Goal: Task Accomplishment & Management: Complete application form

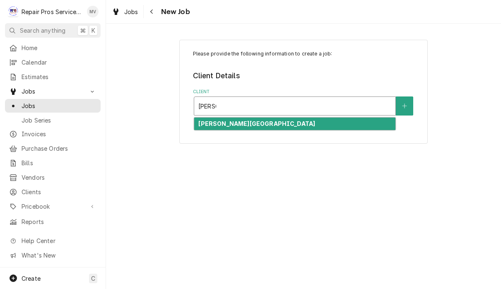
click at [270, 125] on div "Finley Stadium" at bounding box center [294, 124] width 201 height 13
type input "finley"
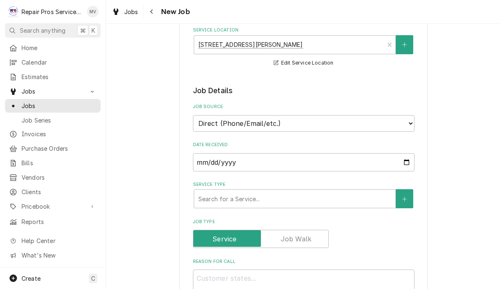
scroll to position [127, 0]
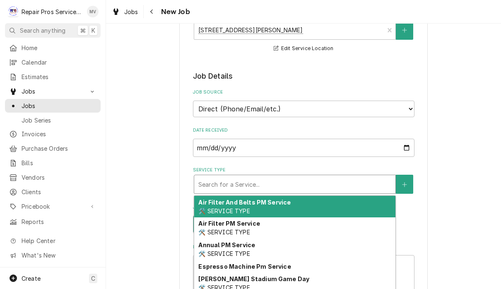
type textarea "x"
type input "d"
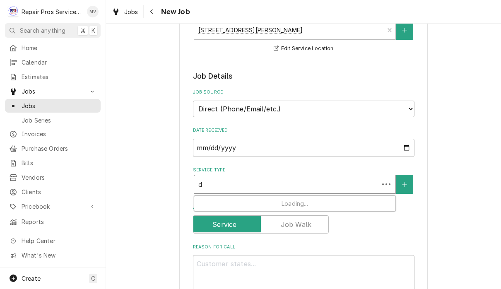
type textarea "x"
type input "di"
type textarea "x"
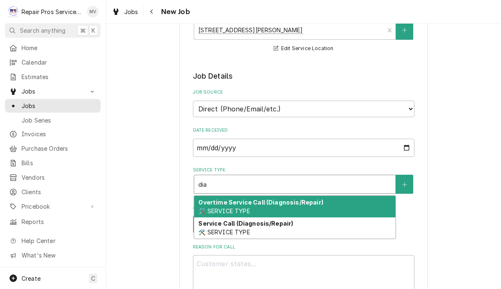
click at [334, 226] on div "Service Call (Diagnosis/Repair) 🛠️ SERVICE TYPE" at bounding box center [294, 228] width 201 height 22
type input "dia"
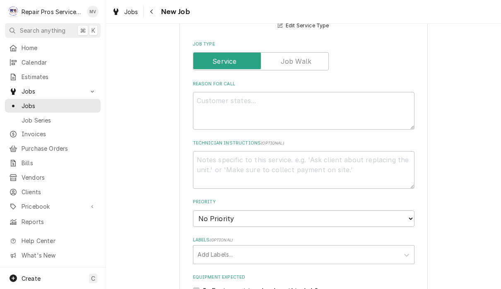
scroll to position [313, 0]
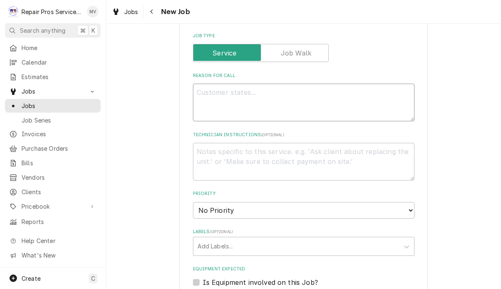
click at [214, 91] on textarea "Reason For Call" at bounding box center [304, 103] width 222 height 38
type textarea "x"
type textarea "P"
type textarea "x"
type textarea "Pa"
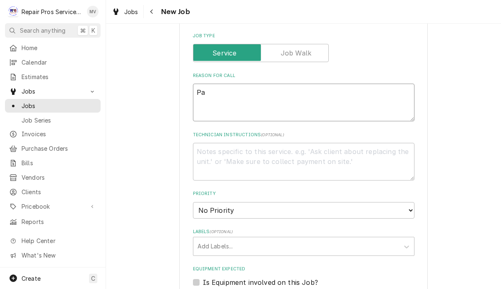
type textarea "x"
type textarea "Pav"
type textarea "x"
type textarea "Pavi"
type textarea "x"
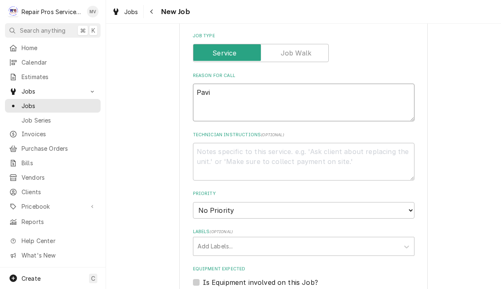
type textarea "Pavio"
type textarea "x"
type textarea "Paviol"
type textarea "x"
type textarea "Pavio"
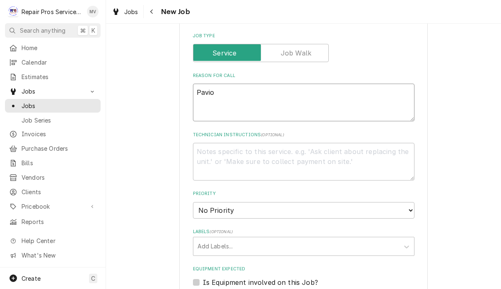
type textarea "x"
type textarea "Paviol"
type textarea "x"
type textarea "Pavio"
type textarea "x"
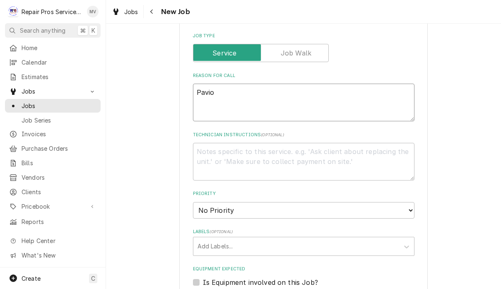
type textarea "Pavi"
type textarea "x"
type textarea "Pavil"
type textarea "x"
type textarea "Pavili"
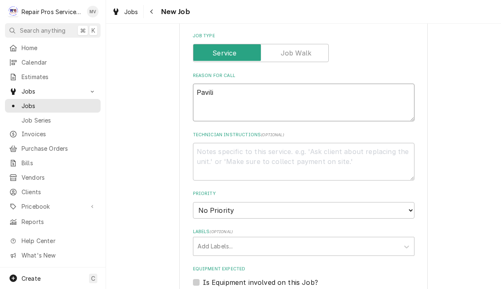
type textarea "x"
type textarea "Pavilio"
type textarea "x"
type textarea "Pavilion"
type textarea "x"
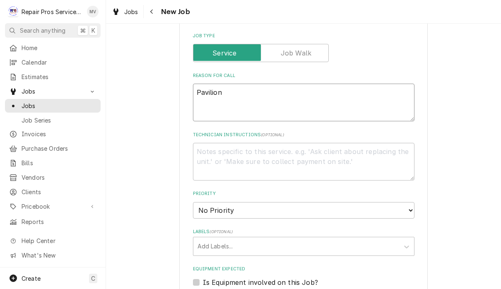
type textarea "Pavilion"
type textarea "x"
type textarea "Pavilion K"
type textarea "x"
type textarea "Pavilion Ki"
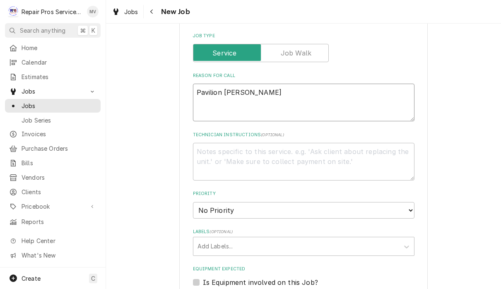
type textarea "x"
type textarea "Pavilion Kit"
type textarea "x"
type textarea "Pavilion Kitc"
type textarea "x"
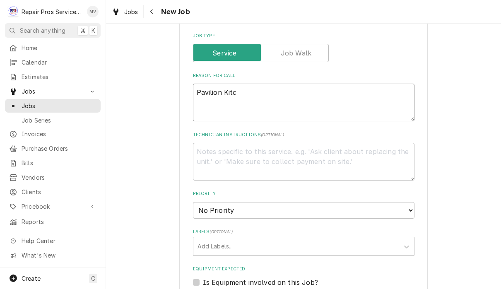
type textarea "Pavilion Kitch"
type textarea "x"
type textarea "Pavilion Kitche"
type textarea "x"
type textarea "Pavilion Kitchen"
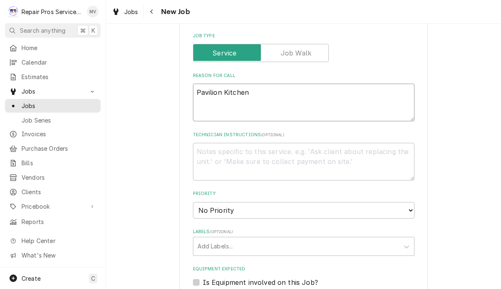
type textarea "x"
type textarea "Pavilion Kitchen"
type textarea "x"
type textarea "Pavilion Kitchen A"
type textarea "x"
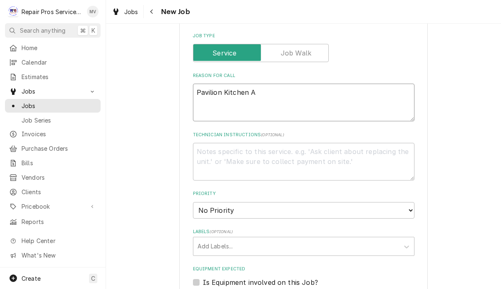
type textarea "Pavilion Kitchen AC"
type textarea "x"
type textarea "Pavilion Kitchen AC"
type textarea "x"
type textarea "Pavilion Kitchen AC n"
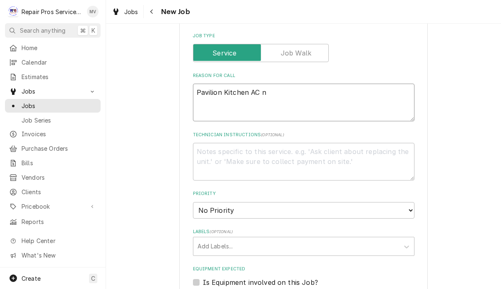
type textarea "x"
type textarea "Pavilion Kitchen AC no"
type textarea "x"
type textarea "Pavilion Kitchen AC not"
type textarea "x"
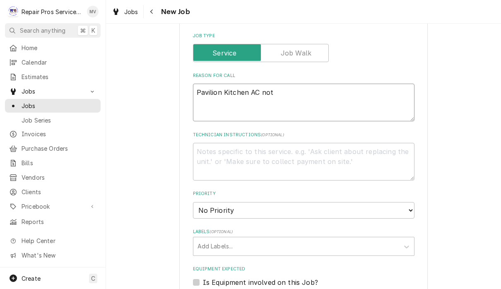
type textarea "Pavilion Kitchen AC not"
type textarea "x"
type textarea "Pavilion Kitchen AC not w"
type textarea "x"
type textarea "Pavilion Kitchen AC not wo"
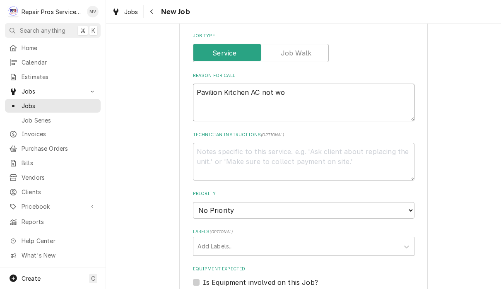
type textarea "x"
type textarea "Pavilion Kitchen AC not wor"
type textarea "x"
type textarea "Pavilion Kitchen AC not work"
type textarea "x"
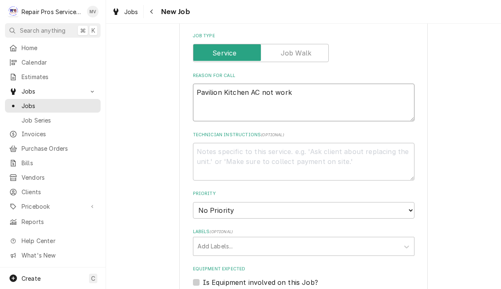
type textarea "Pavilion Kitchen AC not worki"
type textarea "x"
type textarea "Pavilion Kitchen AC not workin"
type textarea "x"
type textarea "Pavilion Kitchen AC not working"
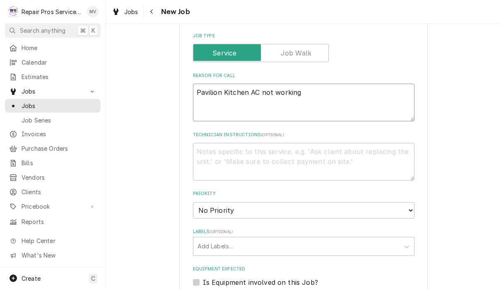
type textarea "x"
type textarea "Pavilion Kitchen AC not working"
click at [271, 205] on select "No Priority Urgent High Medium Low" at bounding box center [304, 210] width 222 height 17
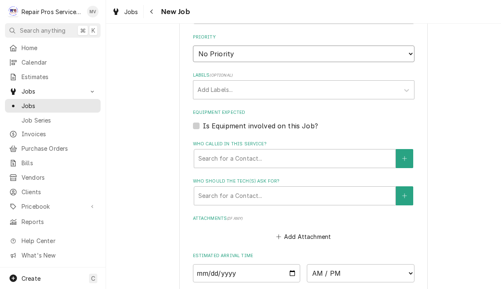
scroll to position [470, 0]
click at [273, 45] on select "No Priority Urgent High Medium Low" at bounding box center [304, 53] width 222 height 17
select select "3"
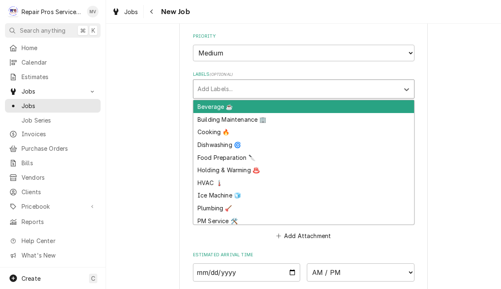
click at [217, 176] on div "HVAC 🌡️" at bounding box center [303, 182] width 221 height 13
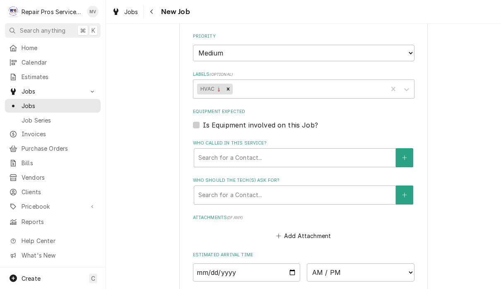
type textarea "x"
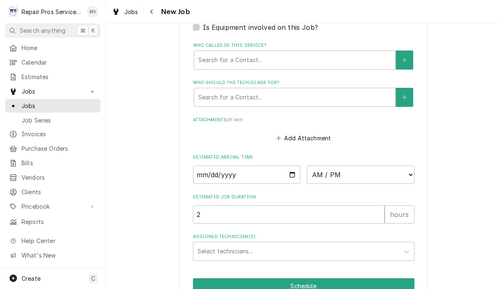
scroll to position [580, 0]
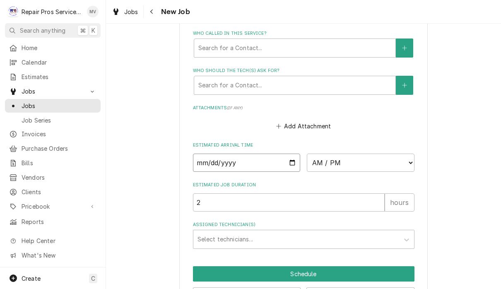
click at [206, 155] on input "Date" at bounding box center [247, 163] width 108 height 18
type input "2025-10-03"
type textarea "x"
click at [314, 154] on select "AM / PM 6:00 AM 6:15 AM 6:30 AM 6:45 AM 7:00 AM 7:15 AM 7:30 AM 7:45 AM 8:00 AM…" at bounding box center [361, 163] width 108 height 18
select select "12:00:00"
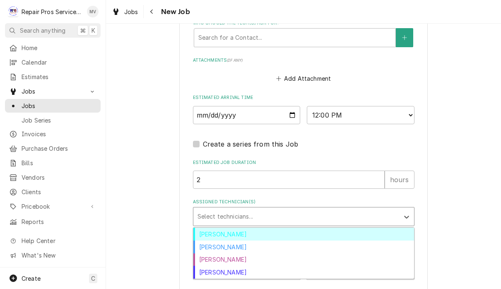
scroll to position [627, 0]
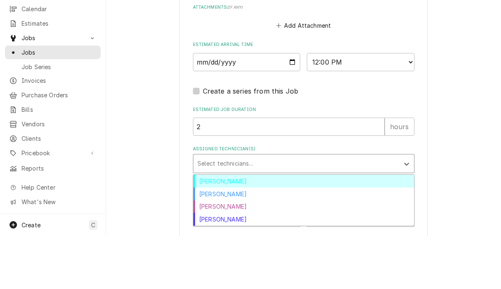
click at [222, 241] on div "Caleb Kvale" at bounding box center [303, 247] width 221 height 13
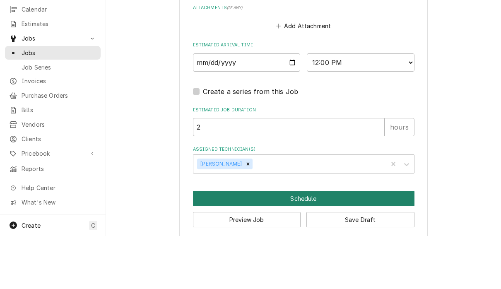
click at [339, 244] on button "Schedule" at bounding box center [304, 251] width 222 height 15
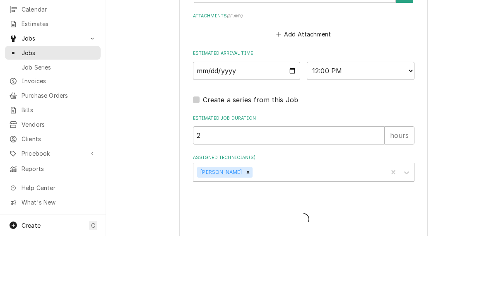
type textarea "x"
